Goal: Information Seeking & Learning: Learn about a topic

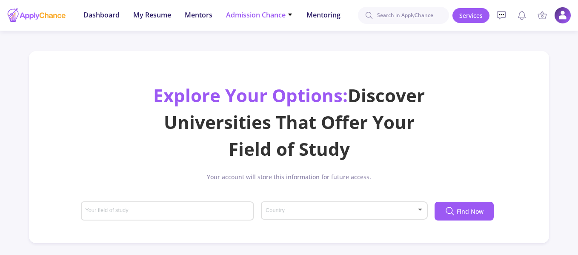
click at [268, 12] on span "Admission Chance" at bounding box center [259, 15] width 67 height 10
click at [268, 62] on link "Only My Chance of Admission" at bounding box center [276, 60] width 100 height 16
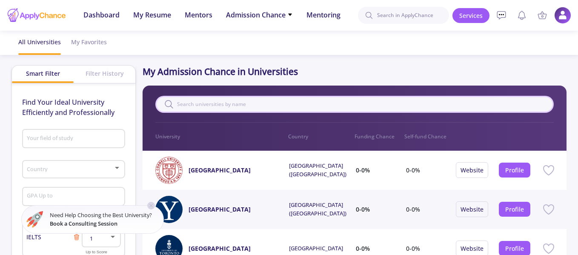
click at [257, 104] on input "text" at bounding box center [354, 104] width 399 height 17
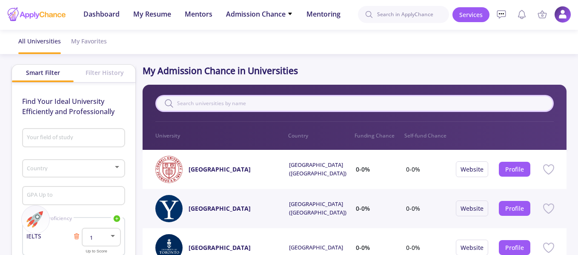
scroll to position [155, 0]
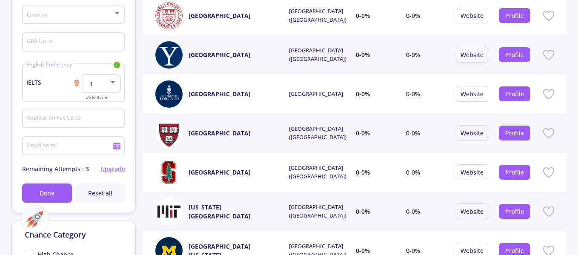
click at [548, 92] on icon at bounding box center [549, 94] width 14 height 14
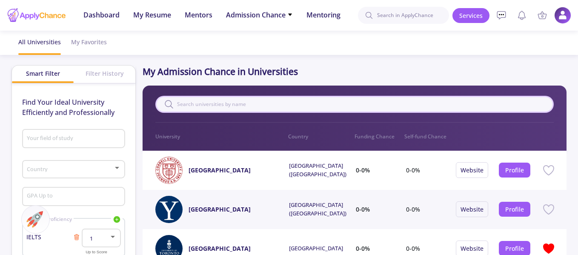
click at [309, 108] on input "text" at bounding box center [354, 104] width 399 height 17
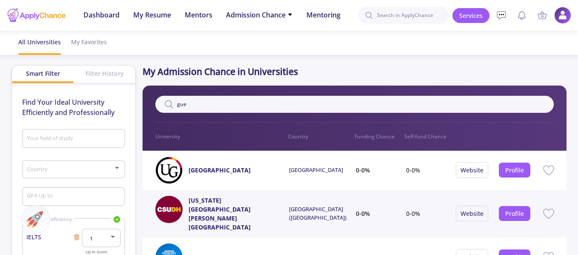
scroll to position [44, 0]
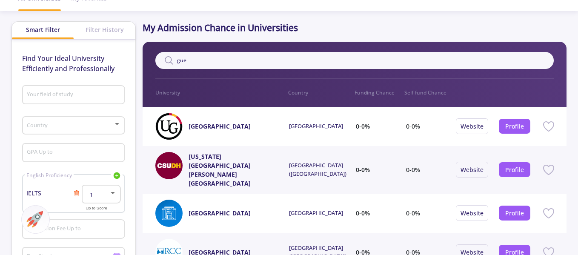
type input "gue"
click at [344, 127] on div "[GEOGRAPHIC_DATA]" at bounding box center [322, 126] width 67 height 27
click at [242, 121] on div "University of Guelph" at bounding box center [225, 126] width 72 height 27
click at [552, 128] on icon at bounding box center [549, 126] width 10 height 9
click at [505, 129] on link "Profile" at bounding box center [514, 126] width 19 height 8
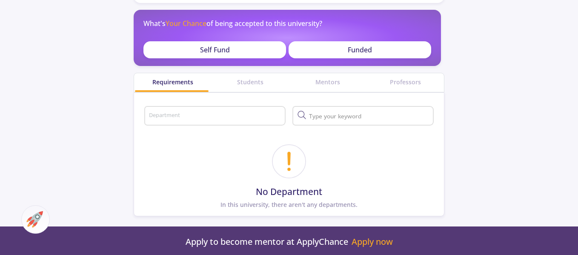
scroll to position [193, 0]
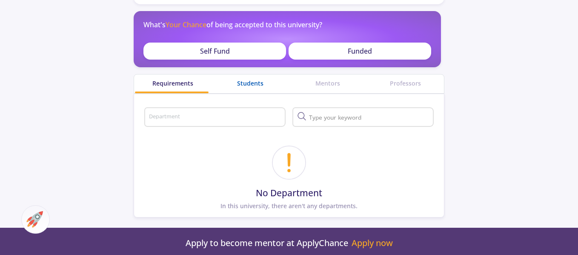
click at [251, 86] on div "Students" at bounding box center [250, 83] width 77 height 9
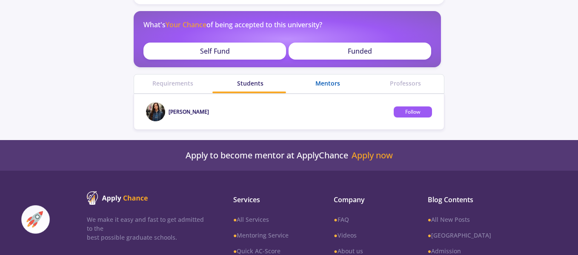
click at [331, 86] on div "Mentors" at bounding box center [327, 83] width 77 height 9
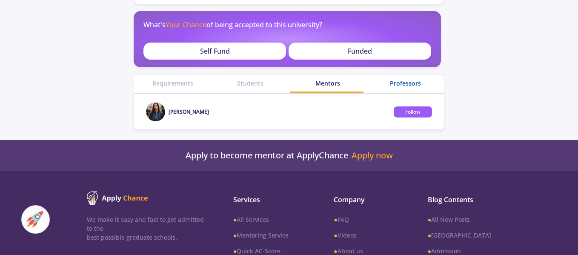
click at [387, 80] on div "Professors" at bounding box center [405, 83] width 77 height 9
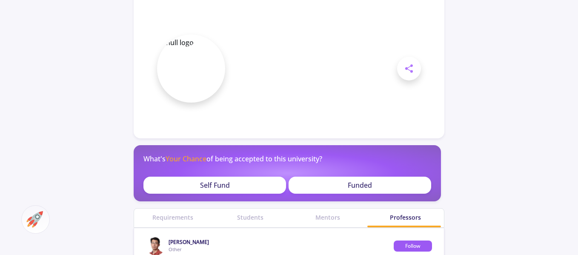
scroll to position [61, 0]
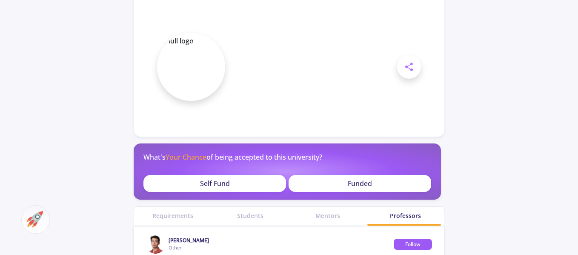
click at [231, 189] on div "Self Fund" at bounding box center [214, 183] width 143 height 17
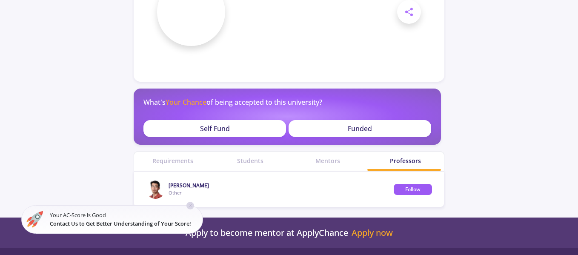
scroll to position [116, 0]
click at [202, 129] on p "Self Fund" at bounding box center [215, 128] width 30 height 10
click at [220, 131] on p "Self Fund" at bounding box center [215, 128] width 30 height 10
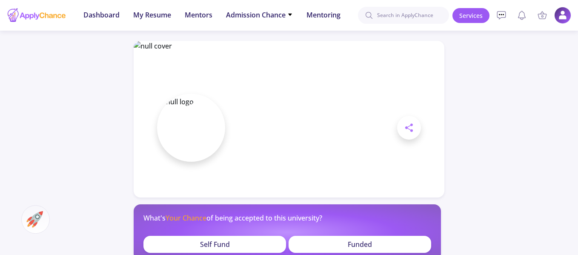
scroll to position [105, 0]
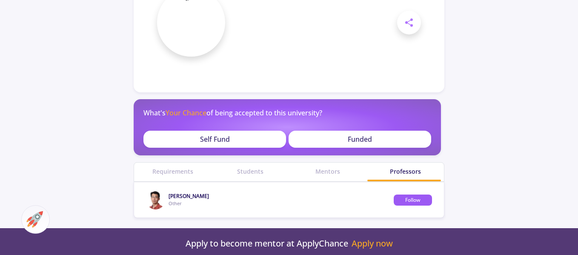
click at [215, 135] on p "Self Fund" at bounding box center [215, 139] width 30 height 10
click at [245, 143] on div "Self Fund" at bounding box center [214, 139] width 143 height 17
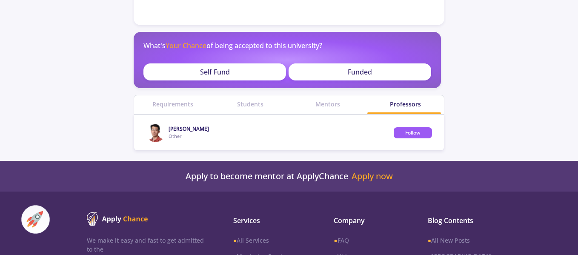
scroll to position [0, 0]
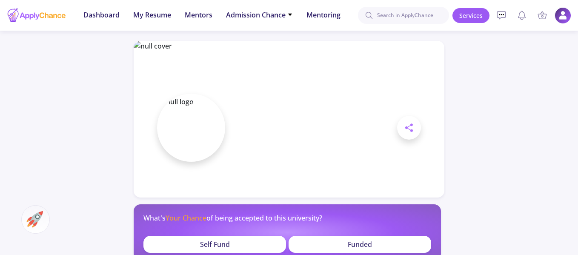
click at [569, 11] on img at bounding box center [563, 15] width 17 height 17
